Goal: Transaction & Acquisition: Purchase product/service

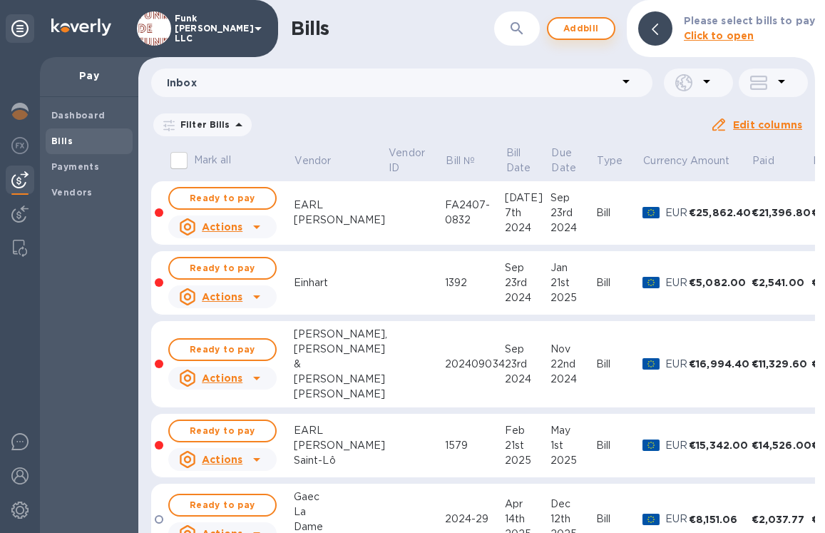
scroll to position [0, 34]
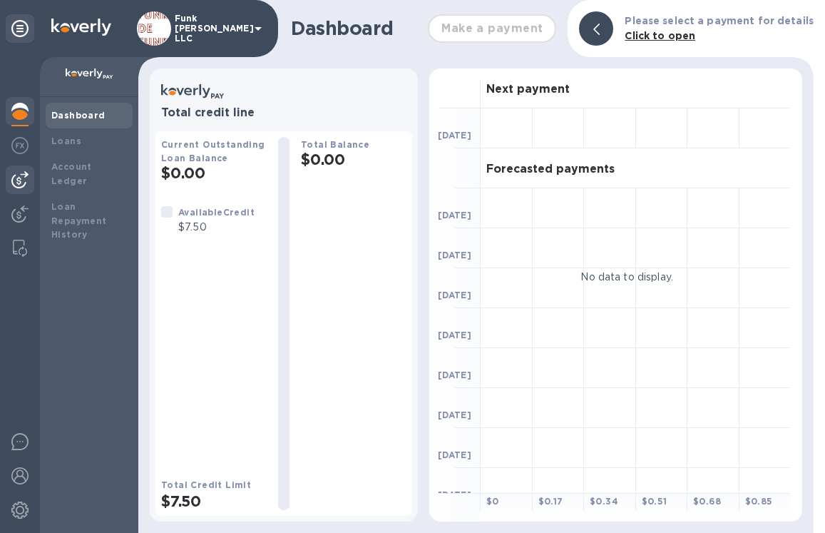
click at [24, 174] on img at bounding box center [19, 179] width 17 height 17
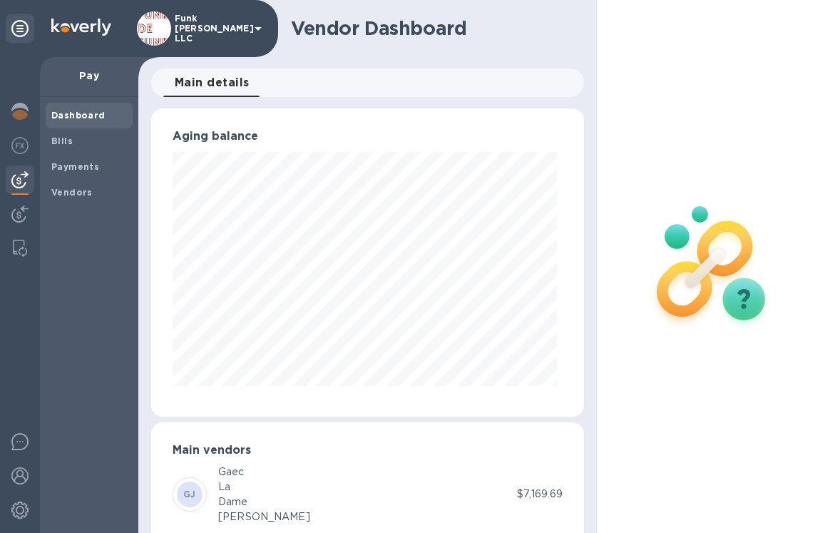
scroll to position [308, 427]
click at [76, 143] on span "Bills" at bounding box center [89, 141] width 76 height 14
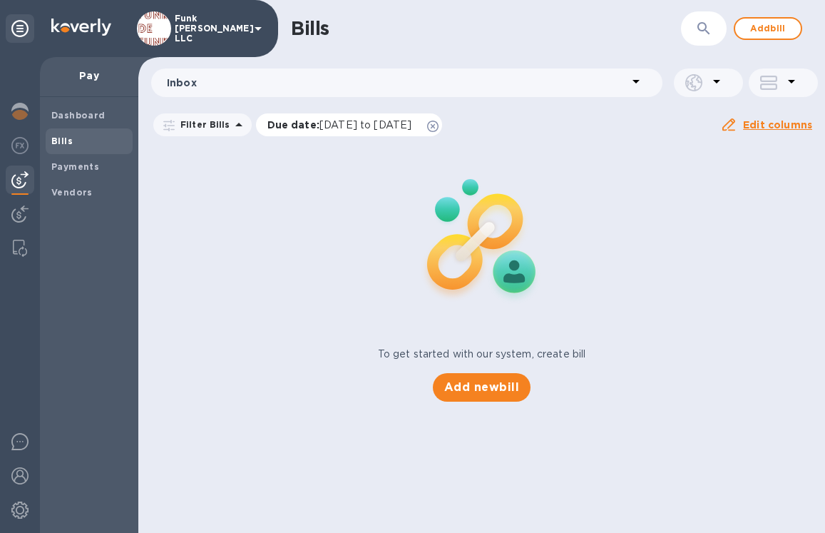
click at [439, 126] on icon at bounding box center [432, 126] width 11 height 11
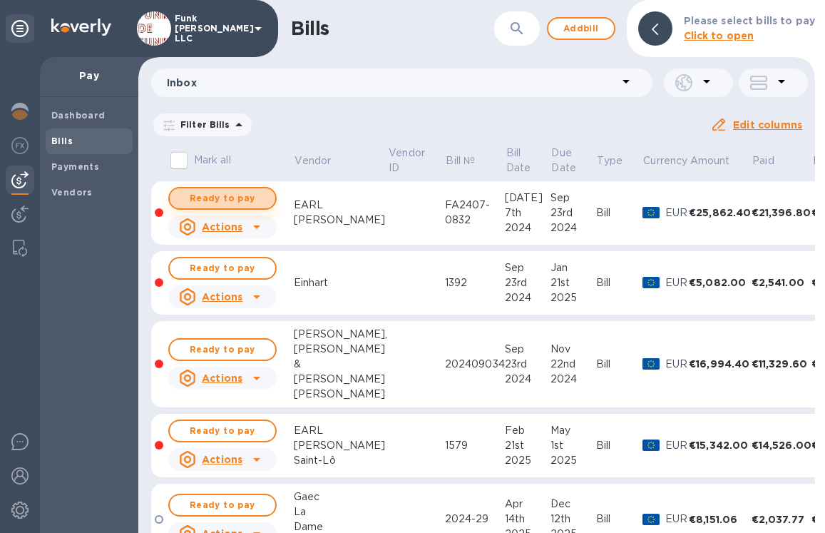
click at [235, 194] on span "Ready to pay" at bounding box center [222, 198] width 83 height 17
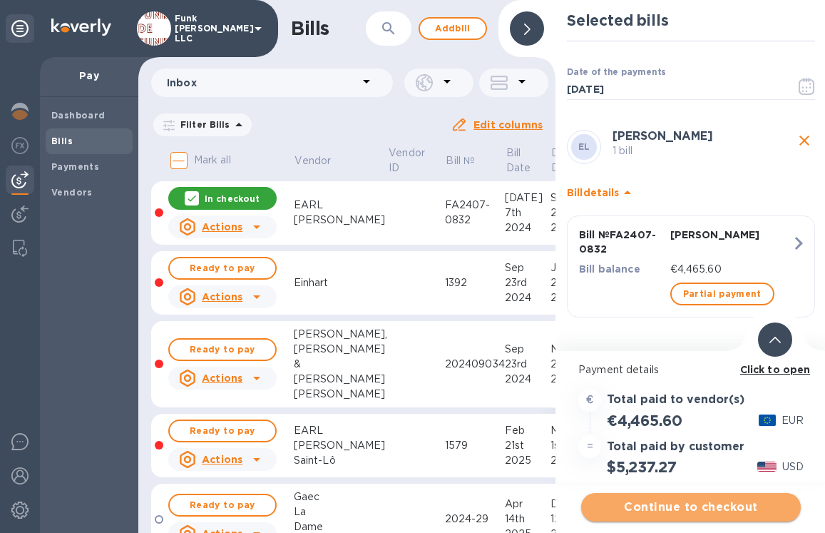
click at [613, 507] on span "Continue to checkout" at bounding box center [691, 507] width 197 height 17
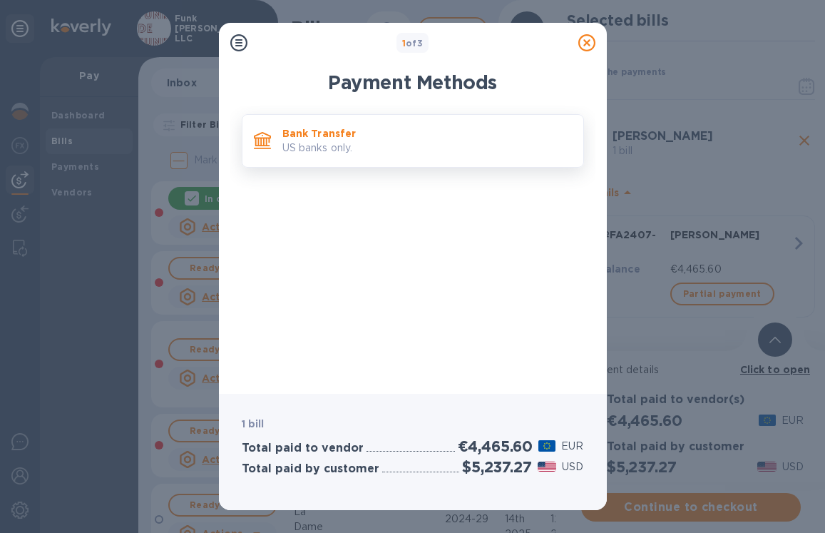
click at [414, 118] on div "Bank Transfer US banks only." at bounding box center [413, 141] width 342 height 54
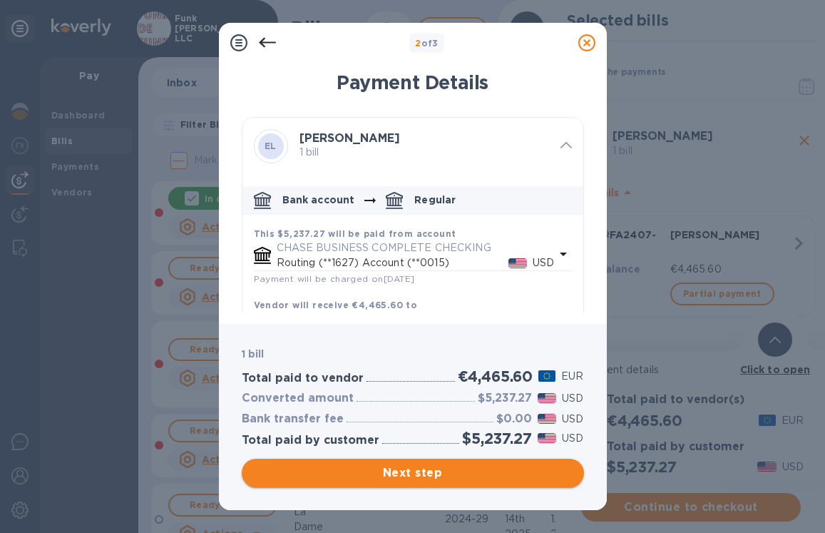
click at [397, 472] on span "Next step" at bounding box center [413, 472] width 320 height 17
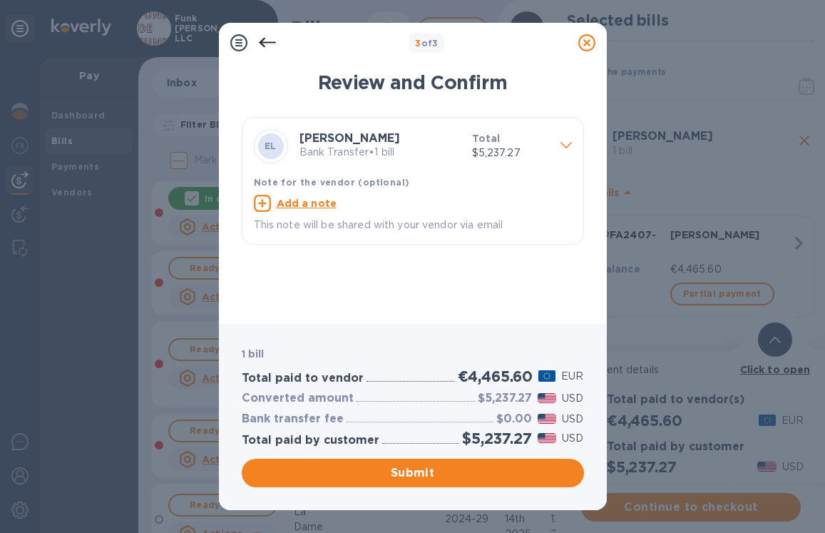
click at [317, 206] on u "Add a note" at bounding box center [307, 203] width 61 height 11
click at [317, 206] on textarea at bounding box center [401, 205] width 295 height 12
type textarea "p"
drag, startPoint x: 328, startPoint y: 209, endPoint x: 212, endPoint y: 203, distance: 116.5
click at [212, 203] on div "3 of 3 Review and Confirm EL [PERSON_NAME] Bank Transfer • 1 bill Total $5,237.…" at bounding box center [412, 266] width 825 height 533
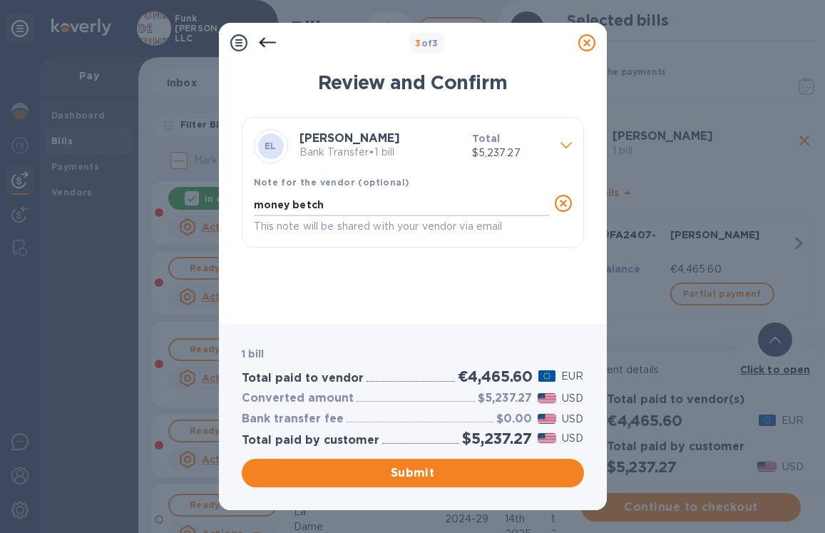
type textarea "money betch"
click at [564, 206] on icon at bounding box center [563, 203] width 17 height 17
click at [318, 204] on u "Add a note" at bounding box center [307, 203] width 61 height 11
drag, startPoint x: 316, startPoint y: 205, endPoint x: 222, endPoint y: 205, distance: 94.2
click at [222, 205] on div "Review and Confirm EL [PERSON_NAME] Bank Transfer • 1 bill Total $5,237.27 Note…" at bounding box center [413, 189] width 388 height 270
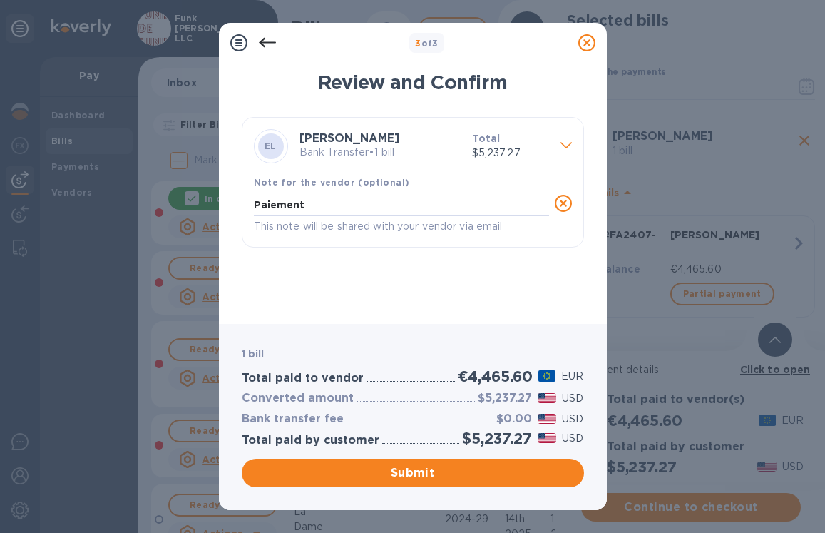
type textarea "Paiement"
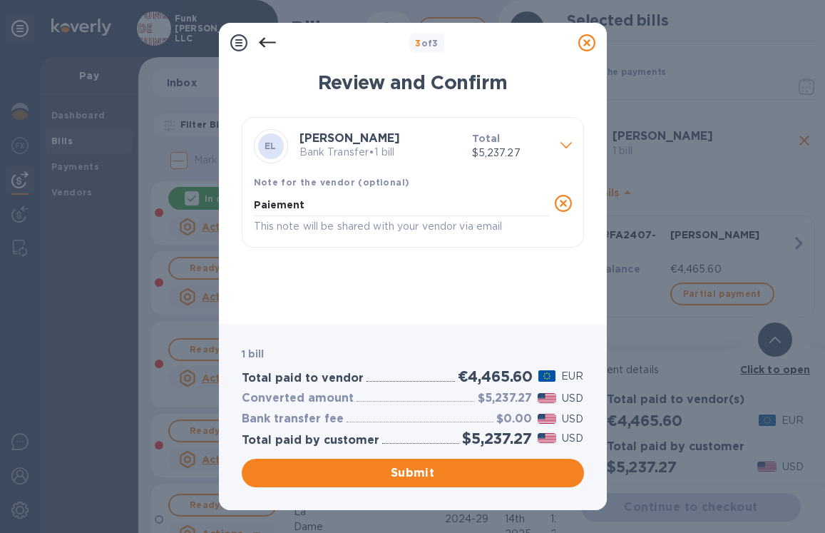
click at [583, 44] on icon at bounding box center [587, 42] width 17 height 17
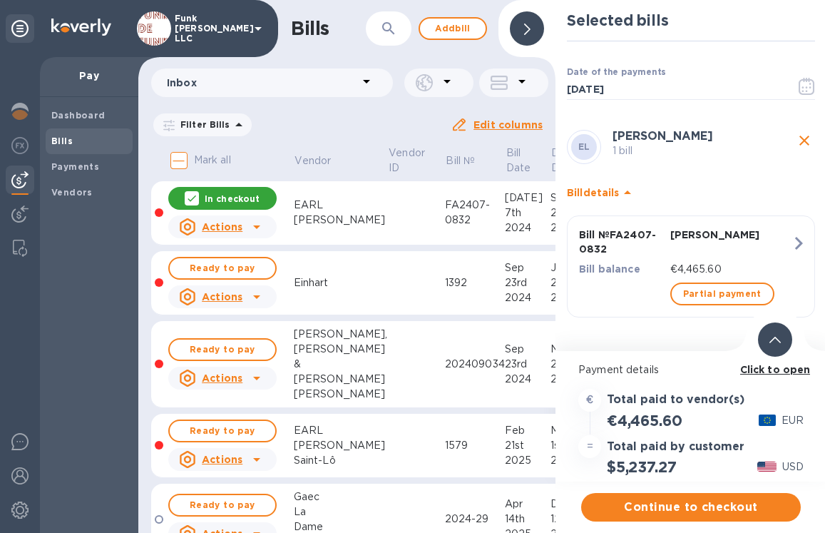
click at [350, 210] on div "EARL" at bounding box center [341, 205] width 94 height 15
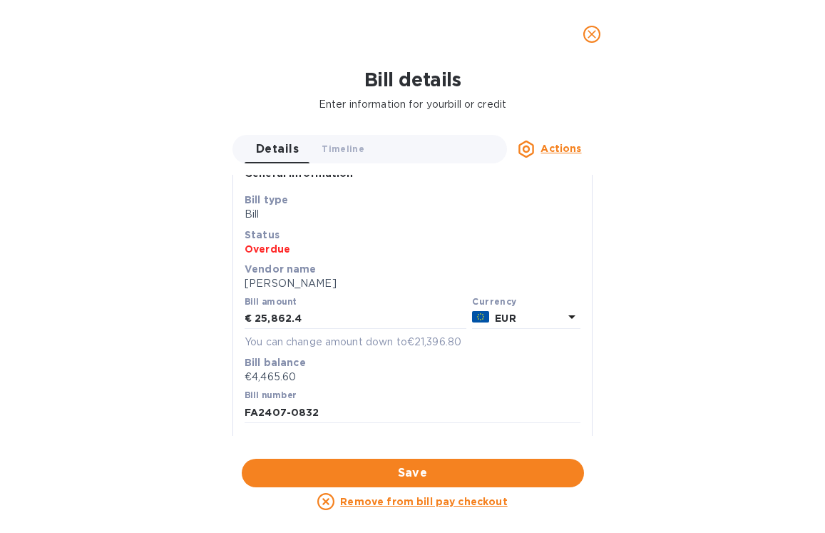
scroll to position [9, 0]
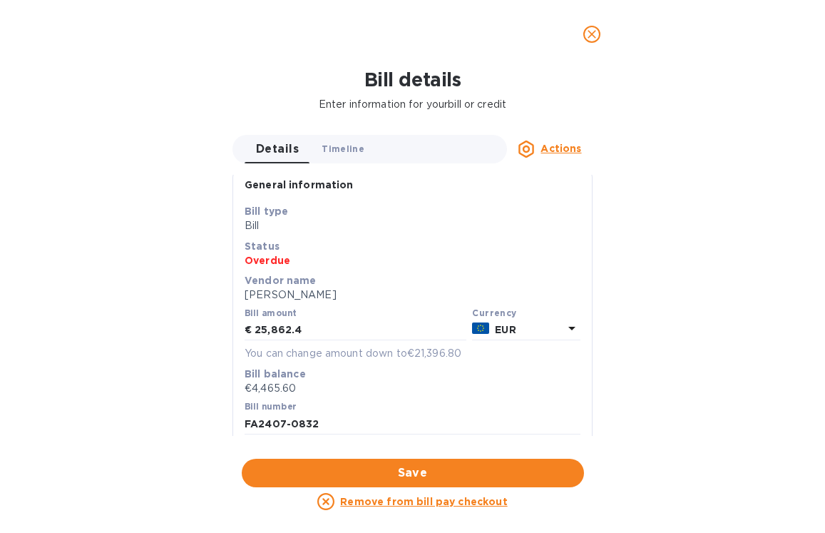
click at [343, 147] on span "Timeline 0" at bounding box center [343, 148] width 43 height 15
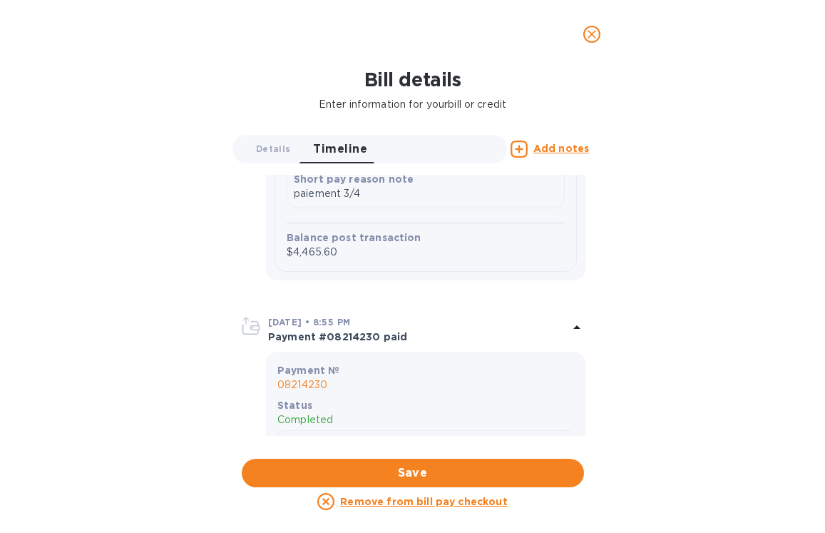
scroll to position [2366, 0]
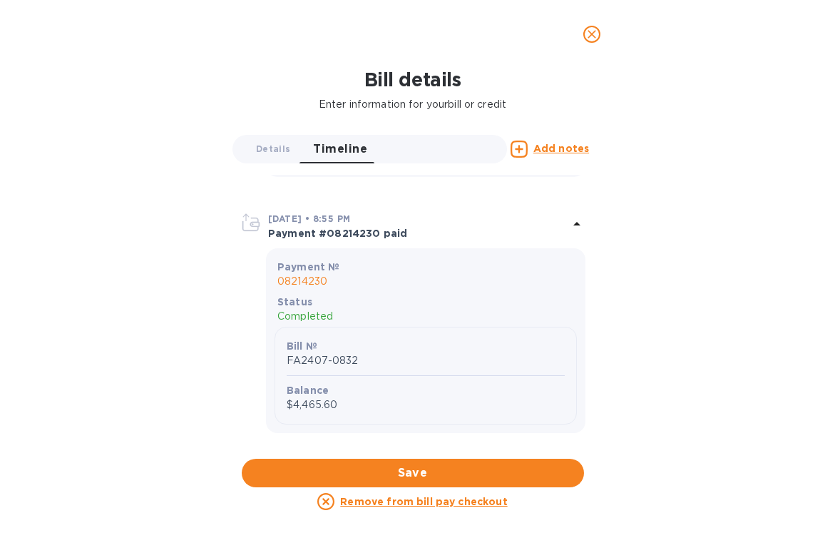
click at [591, 38] on icon "close" at bounding box center [592, 34] width 14 height 14
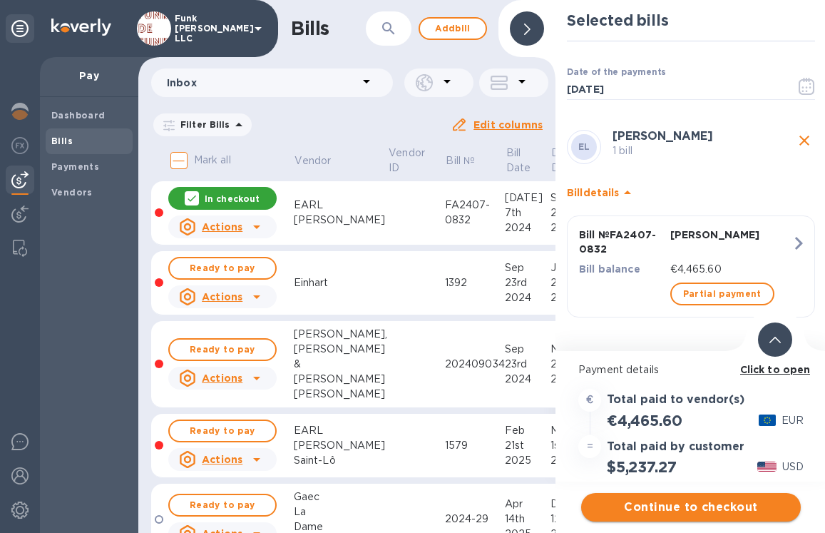
click at [694, 509] on span "Continue to checkout" at bounding box center [691, 507] width 197 height 17
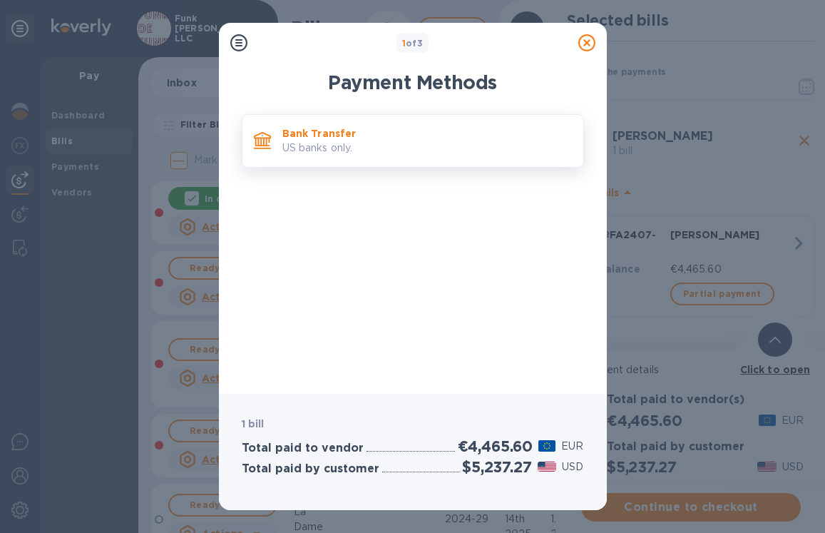
click at [361, 136] on p "Bank Transfer" at bounding box center [428, 133] width 290 height 14
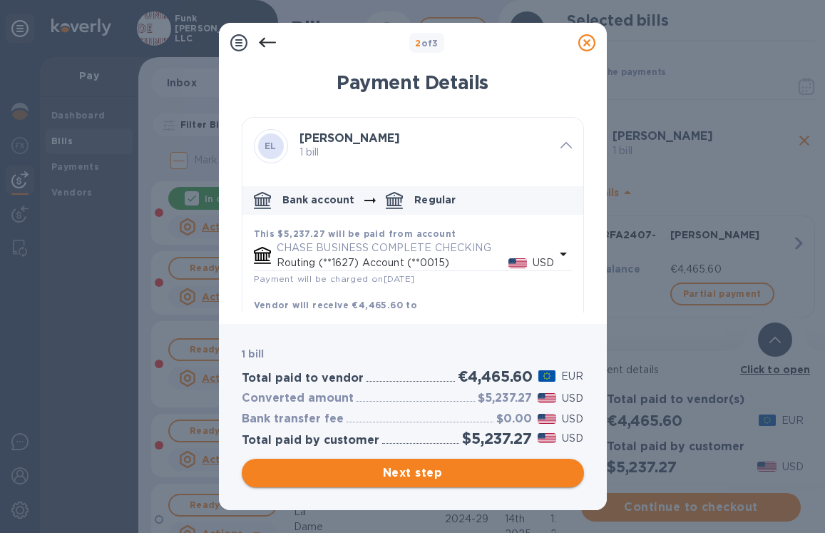
click at [346, 474] on span "Next step" at bounding box center [413, 472] width 320 height 17
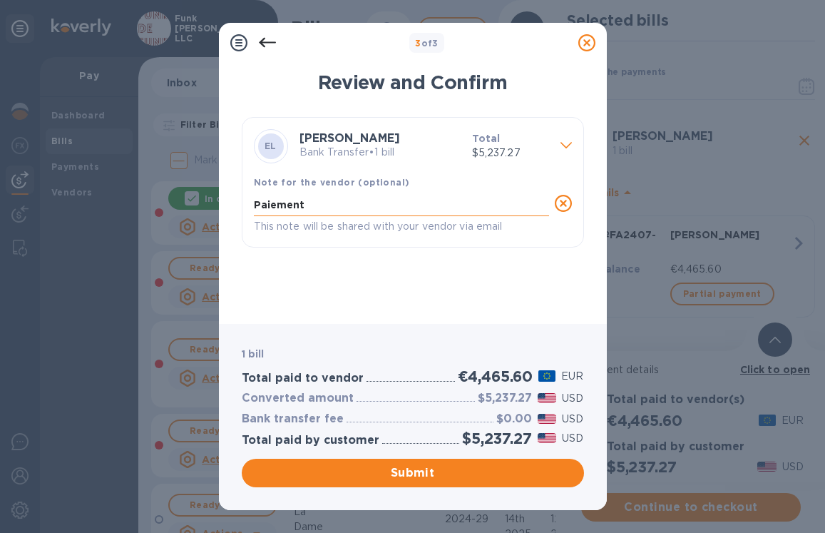
click at [330, 208] on textarea "Paiement" at bounding box center [401, 205] width 295 height 12
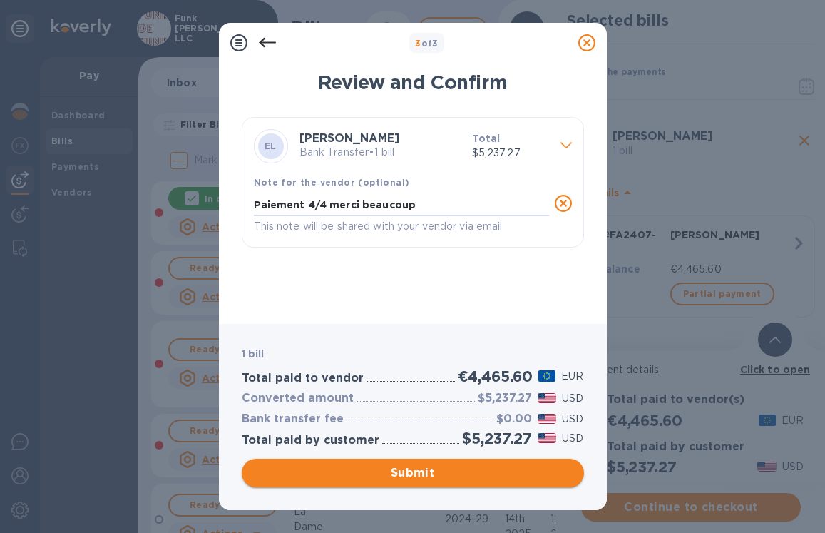
type textarea "Paiement 4/4 merci beaucoup"
click at [453, 477] on span "Submit" at bounding box center [413, 472] width 320 height 17
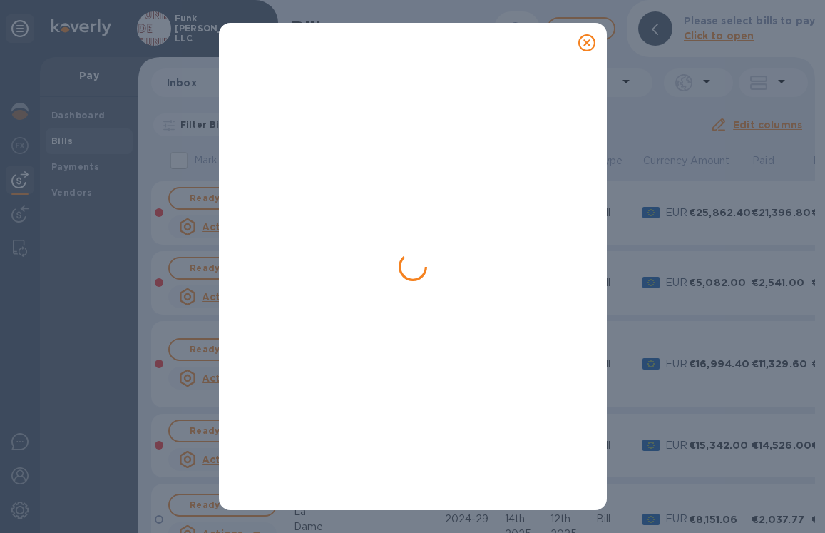
click at [583, 43] on icon at bounding box center [587, 42] width 17 height 17
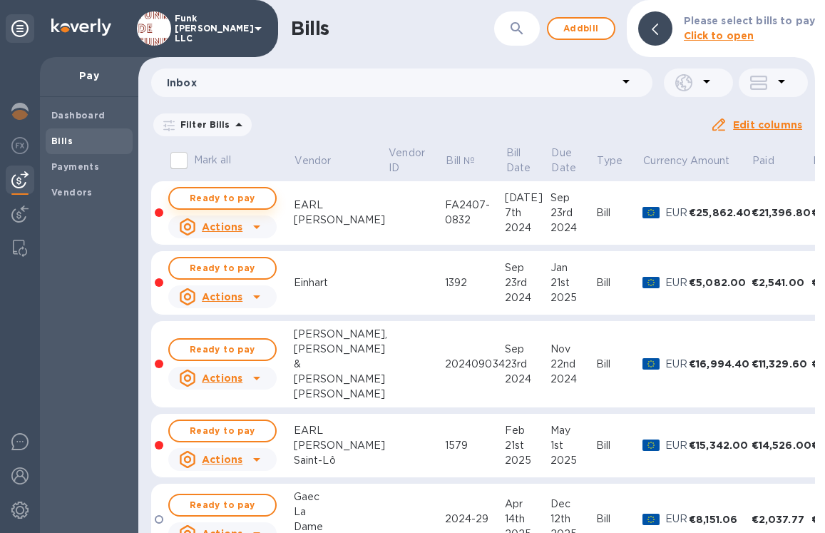
click at [207, 195] on span "Ready to pay" at bounding box center [222, 198] width 83 height 17
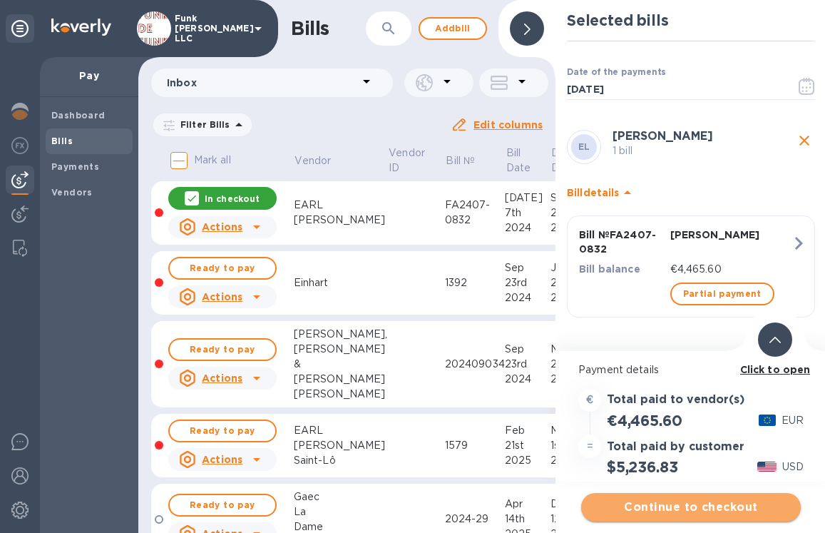
click at [655, 507] on span "Continue to checkout" at bounding box center [691, 507] width 197 height 17
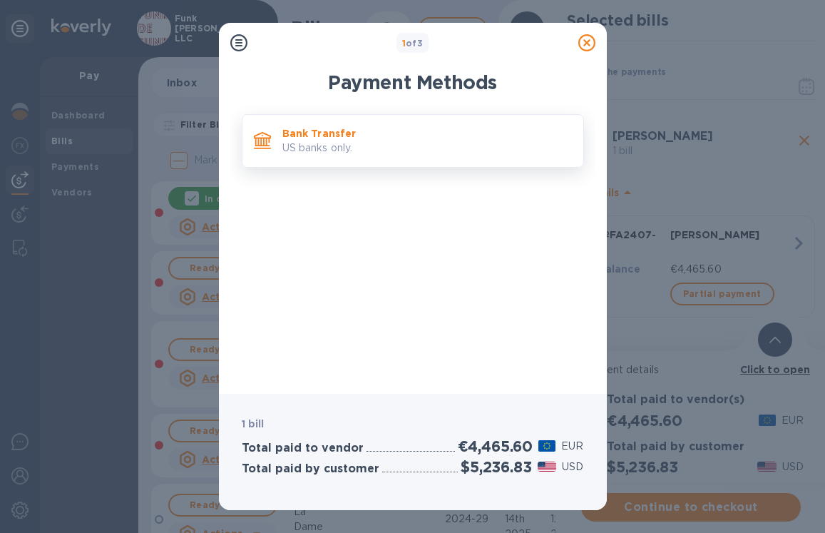
click at [330, 136] on p "Bank Transfer" at bounding box center [428, 133] width 290 height 14
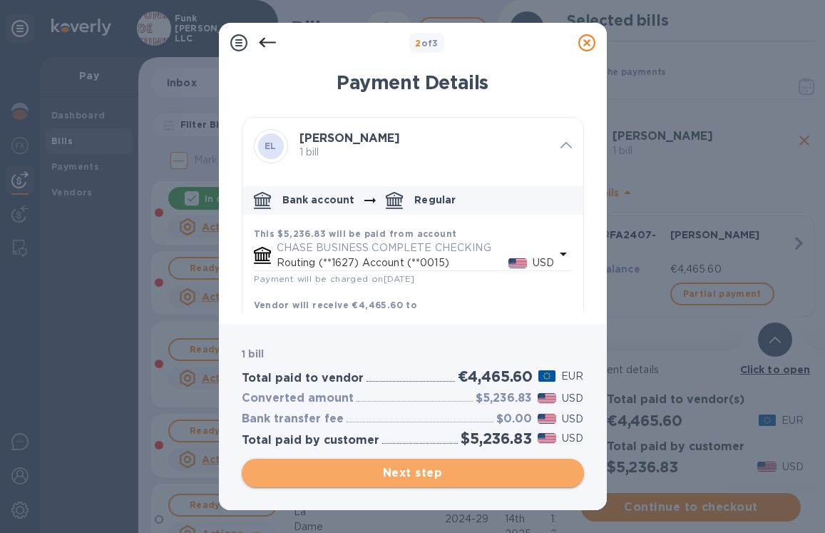
click at [337, 477] on span "Next step" at bounding box center [413, 472] width 320 height 17
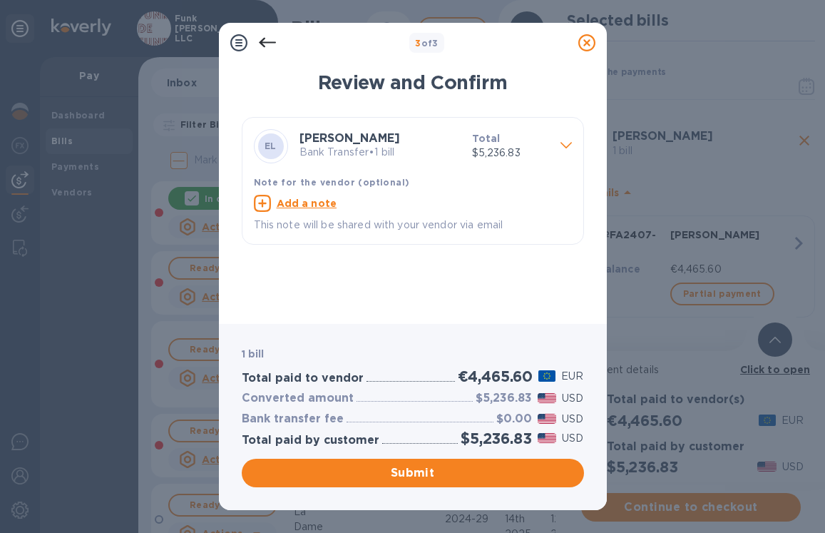
click at [324, 200] on u "Add a note" at bounding box center [307, 203] width 61 height 11
click at [324, 200] on textarea at bounding box center [401, 205] width 295 height 12
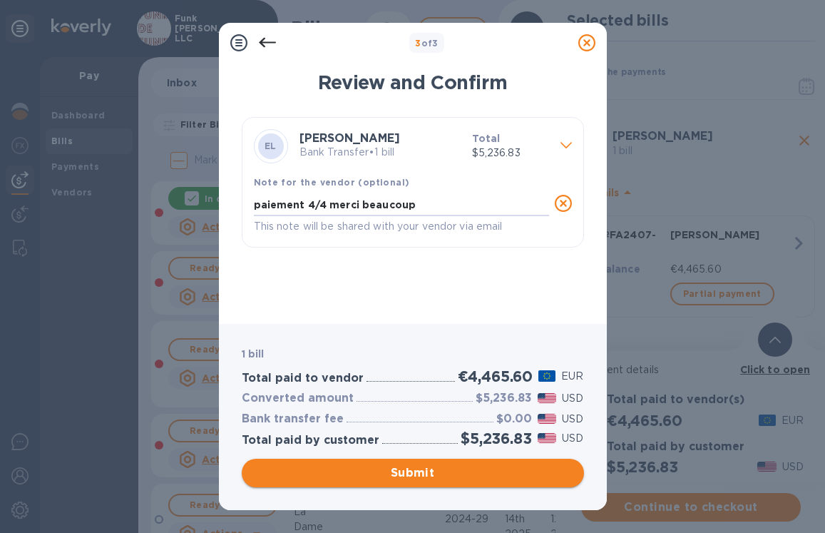
type textarea "paiement 4/4 merci beaucoup"
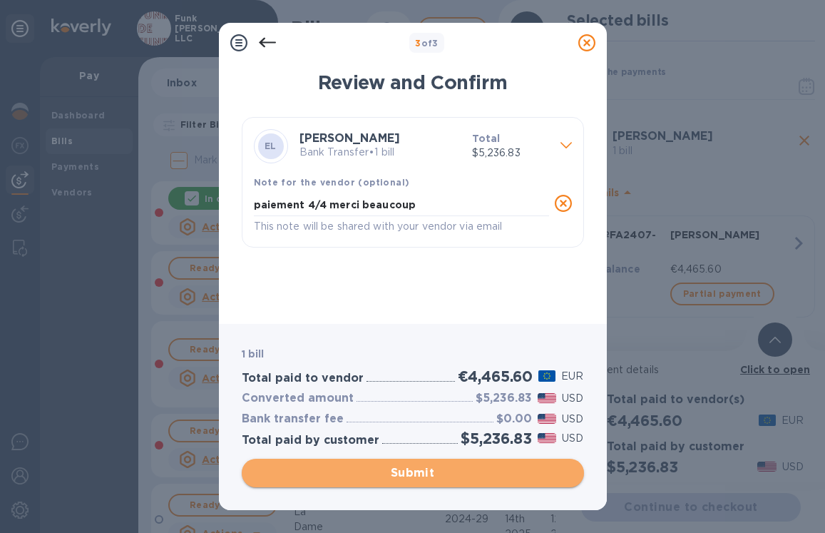
click at [422, 472] on span "Submit" at bounding box center [413, 472] width 320 height 17
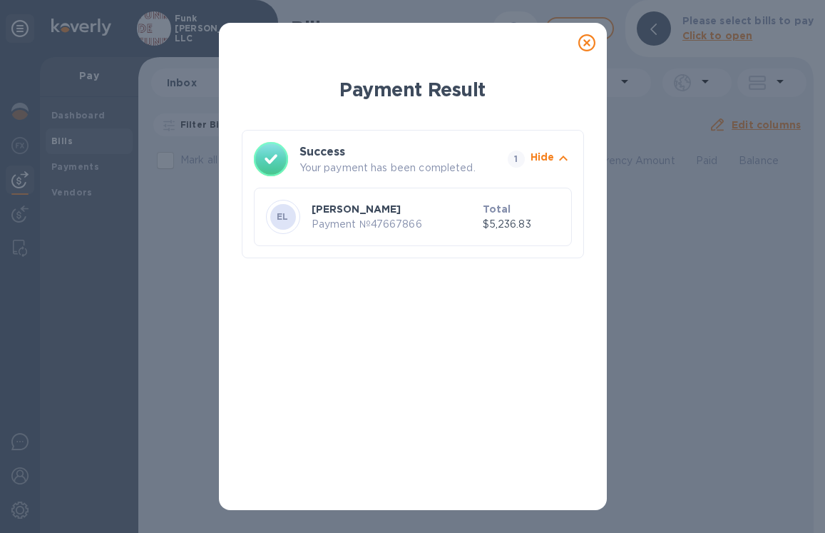
click at [584, 43] on icon at bounding box center [587, 42] width 17 height 17
